Goal: Transaction & Acquisition: Subscribe to service/newsletter

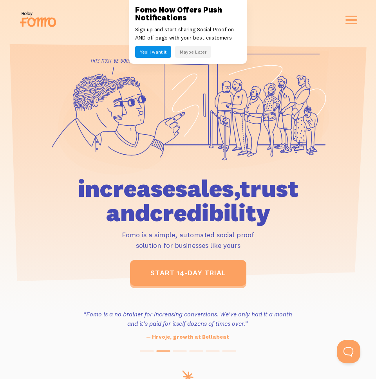
click at [190, 51] on button "Maybe Later" at bounding box center [193, 52] width 36 height 12
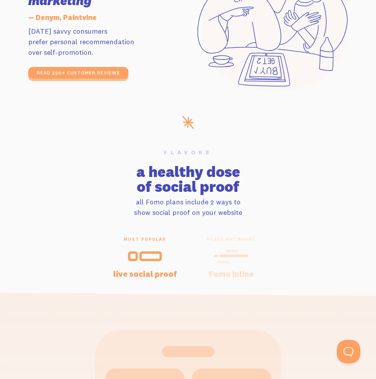
scroll to position [1018, 0]
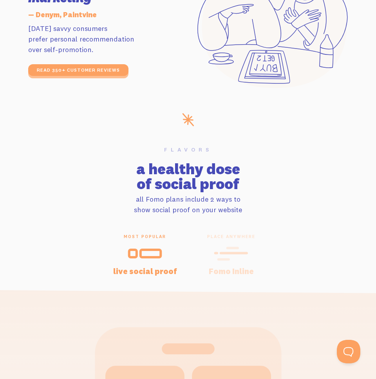
click at [239, 253] on icon at bounding box center [230, 253] width 31 height 0
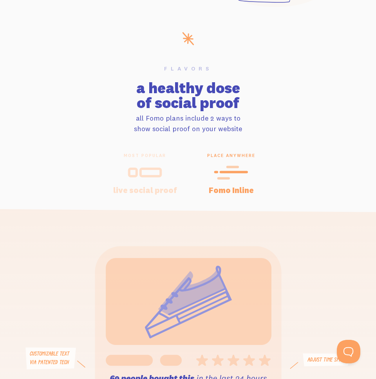
scroll to position [1109, 0]
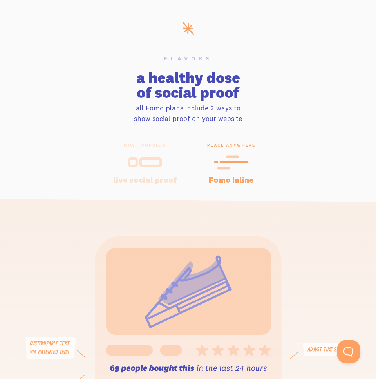
click at [152, 161] on icon at bounding box center [145, 163] width 34 height 18
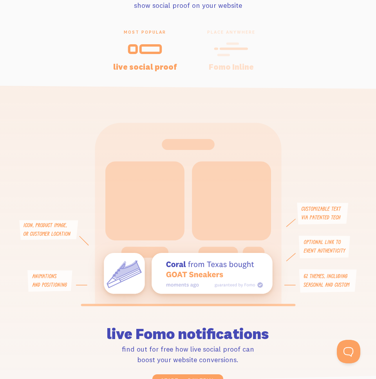
scroll to position [1225, 0]
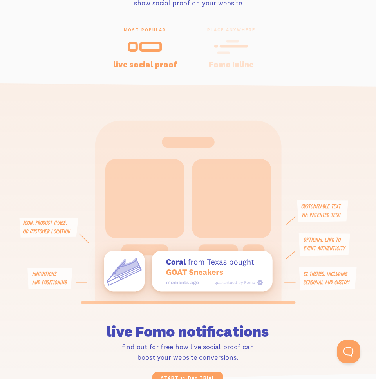
click at [222, 56] on div at bounding box center [230, 46] width 81 height 19
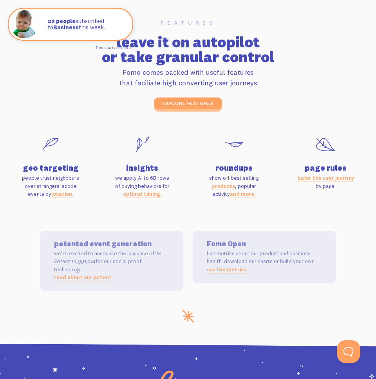
scroll to position [2061, 0]
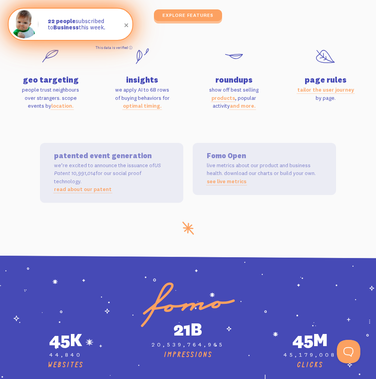
click at [130, 48] on link "This data is verified ⓘ" at bounding box center [114, 47] width 37 height 4
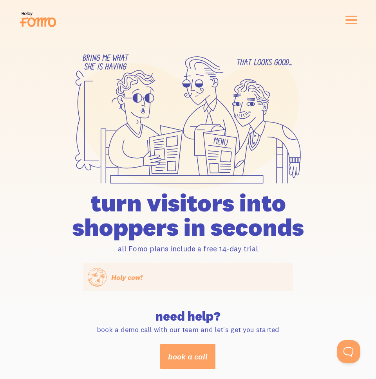
click at [350, 24] on div "features pricing 106+ integrations reviews blog log in sign up log in sign up" at bounding box center [188, 19] width 338 height 21
click at [350, 21] on span "button" at bounding box center [351, 20] width 12 height 2
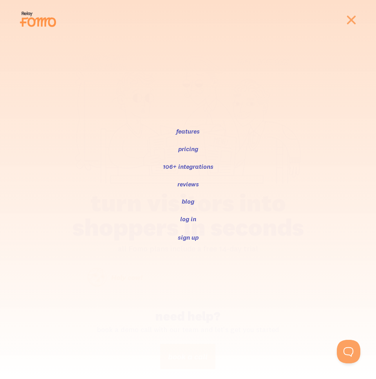
click at [188, 235] on link "sign up" at bounding box center [187, 238] width 357 height 10
